Goal: Check status: Check status

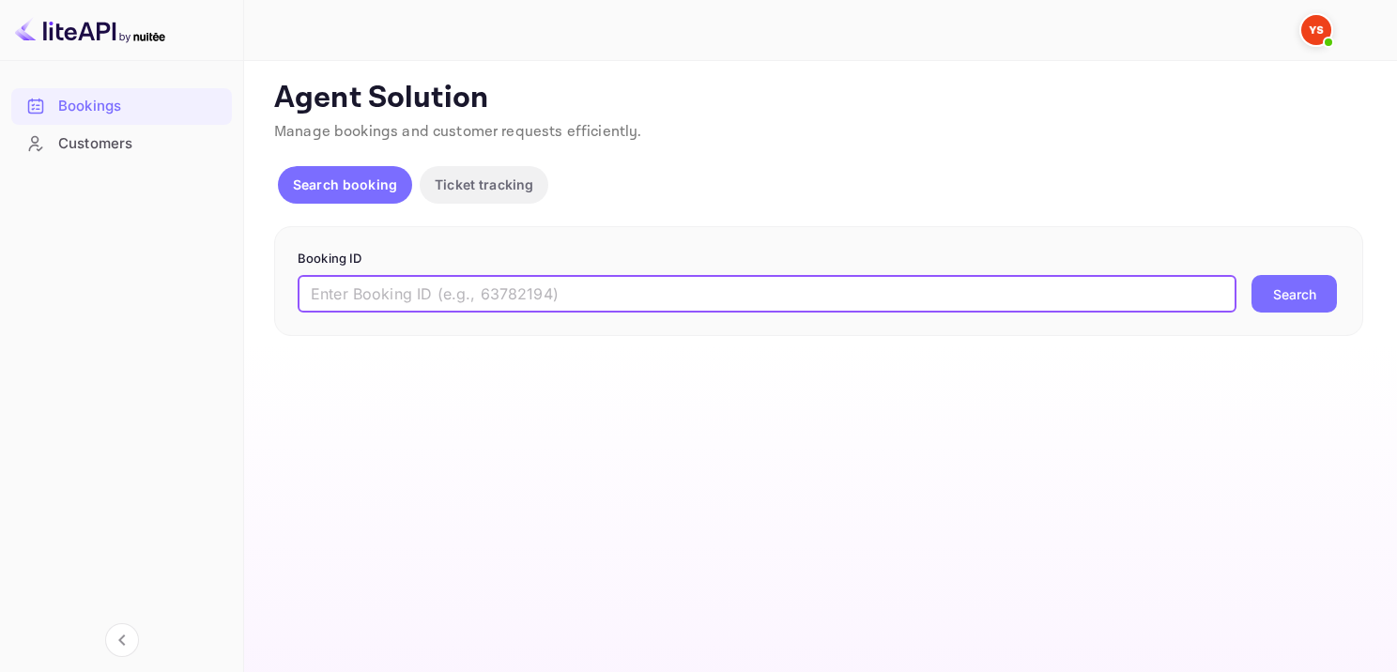
click at [512, 298] on input "text" at bounding box center [767, 294] width 939 height 38
type input "8971829"
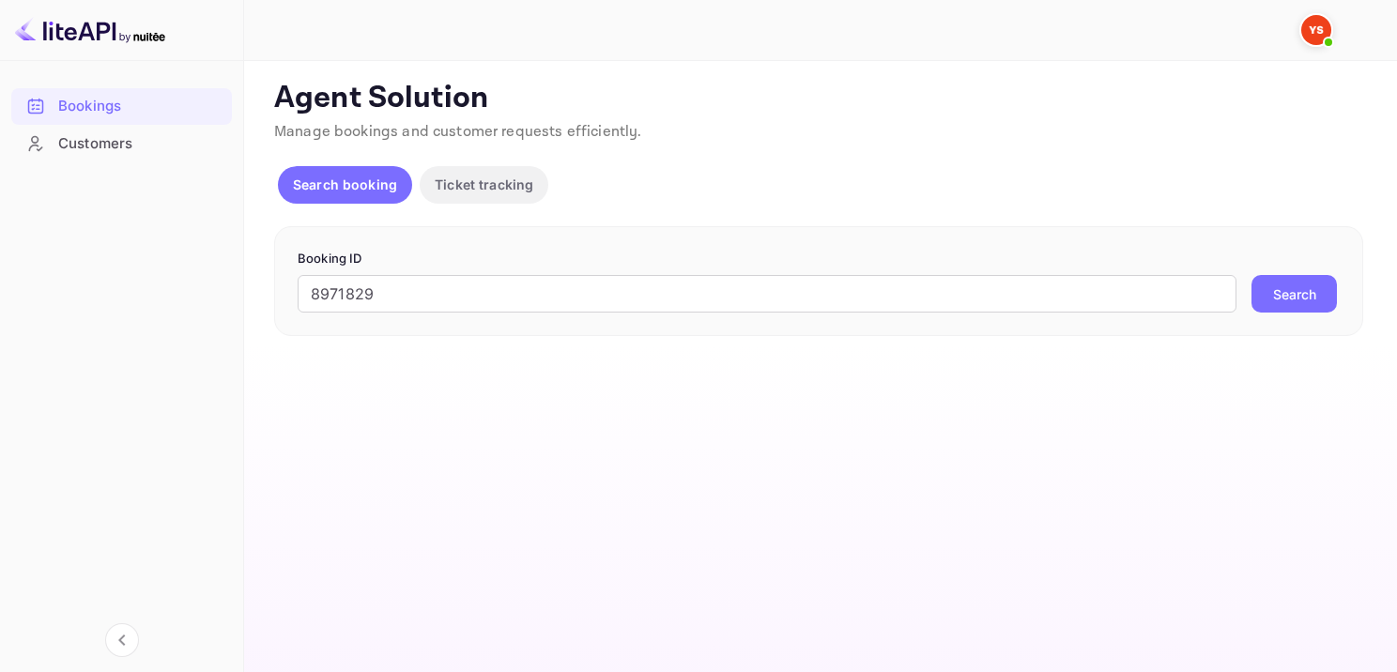
click at [1294, 278] on button "Search" at bounding box center [1294, 294] width 85 height 38
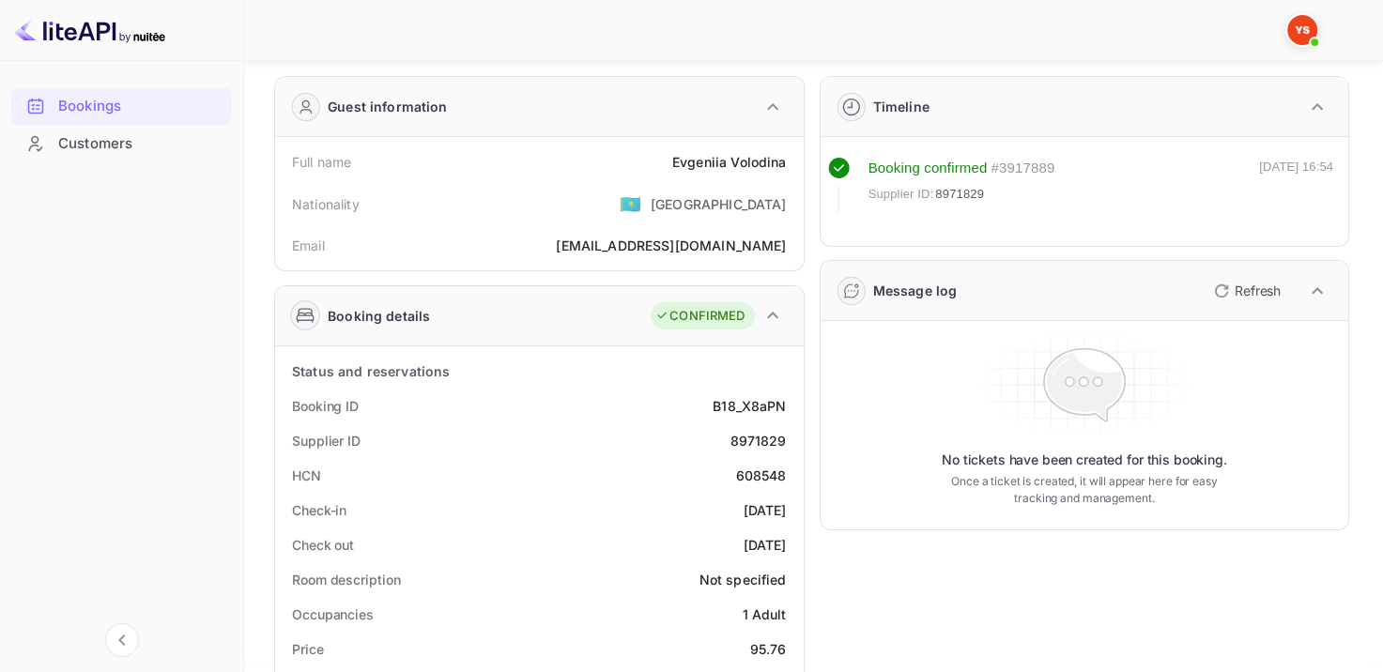
scroll to position [64, 0]
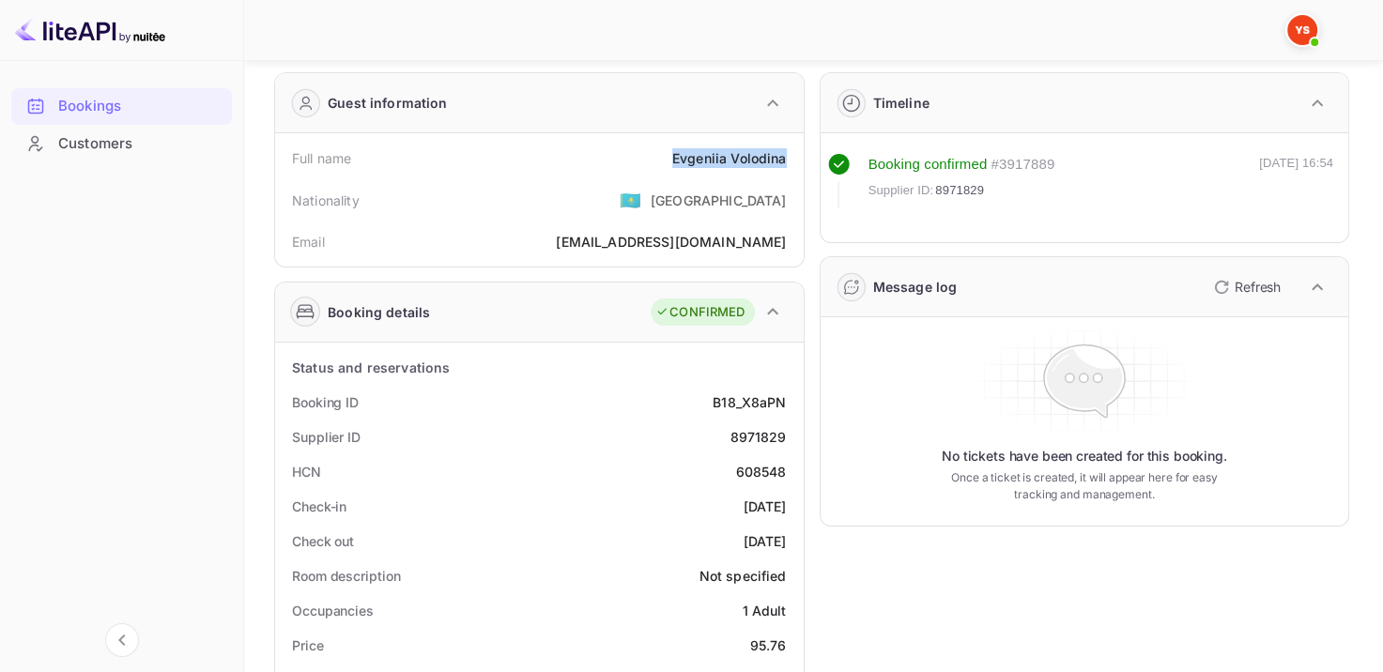
drag, startPoint x: 677, startPoint y: 157, endPoint x: 785, endPoint y: 169, distance: 108.7
click at [785, 169] on div "Full name [PERSON_NAME]" at bounding box center [540, 158] width 514 height 35
drag, startPoint x: 699, startPoint y: 398, endPoint x: 801, endPoint y: 411, distance: 102.3
copy div "B18_X8aPN"
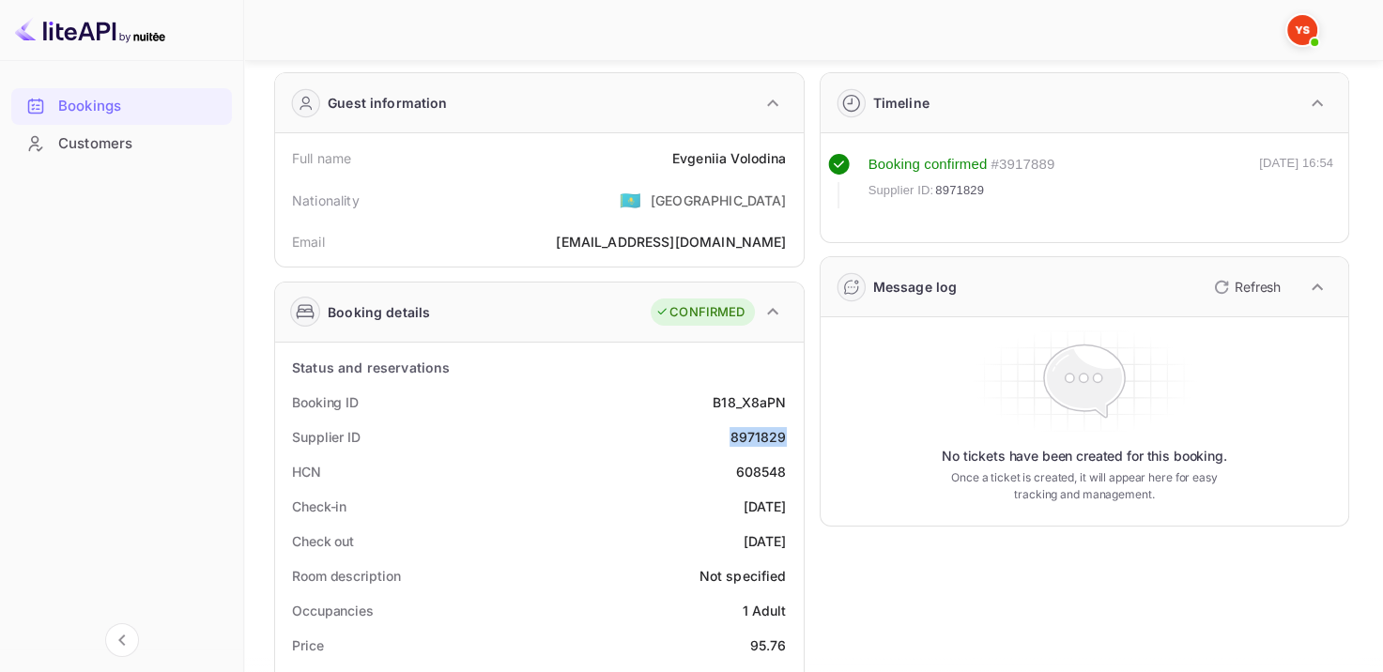
drag, startPoint x: 730, startPoint y: 428, endPoint x: 792, endPoint y: 436, distance: 63.4
click at [792, 436] on div "Supplier ID 8971829" at bounding box center [540, 437] width 514 height 35
copy div "8971829"
drag, startPoint x: 699, startPoint y: 510, endPoint x: 785, endPoint y: 509, distance: 86.4
click at [785, 509] on div "Check-in [DATE]" at bounding box center [540, 506] width 514 height 35
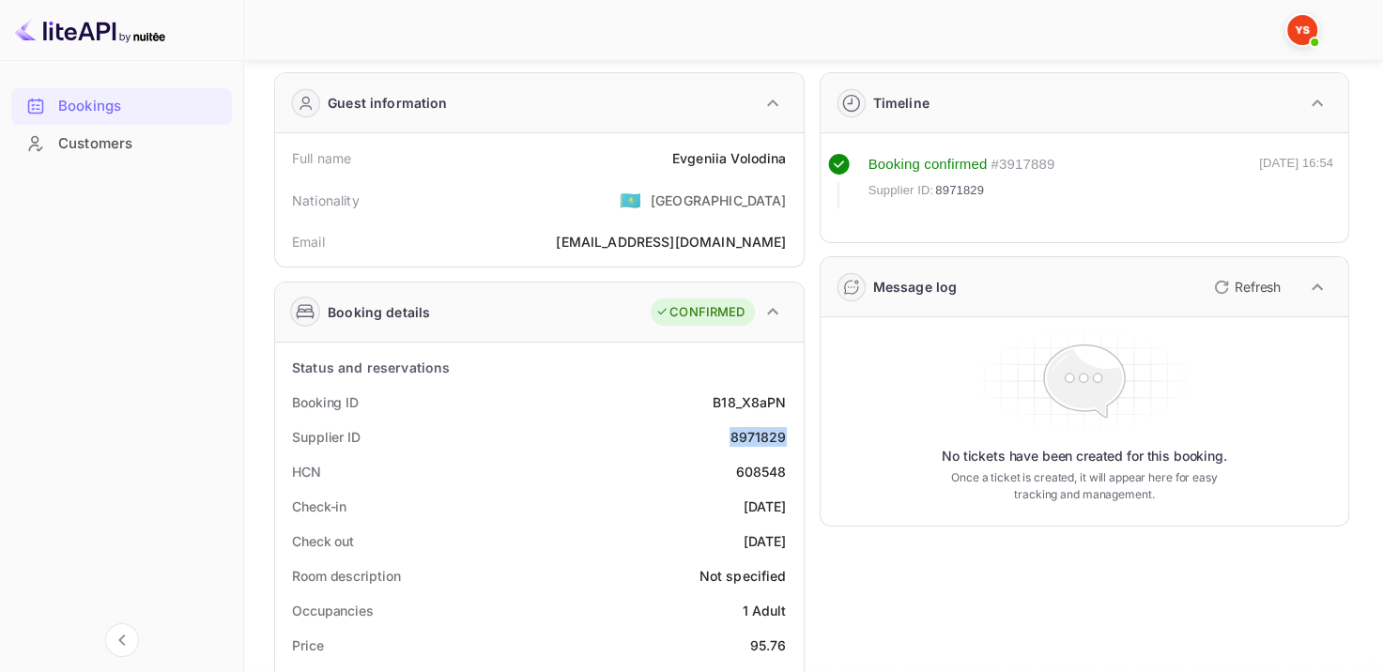
copy div "[DATE]"
drag, startPoint x: 710, startPoint y: 542, endPoint x: 785, endPoint y: 550, distance: 75.6
click at [785, 550] on div "Check out [DATE]" at bounding box center [540, 541] width 514 height 35
copy div "[DATE]"
